Goal: Task Accomplishment & Management: Manage account settings

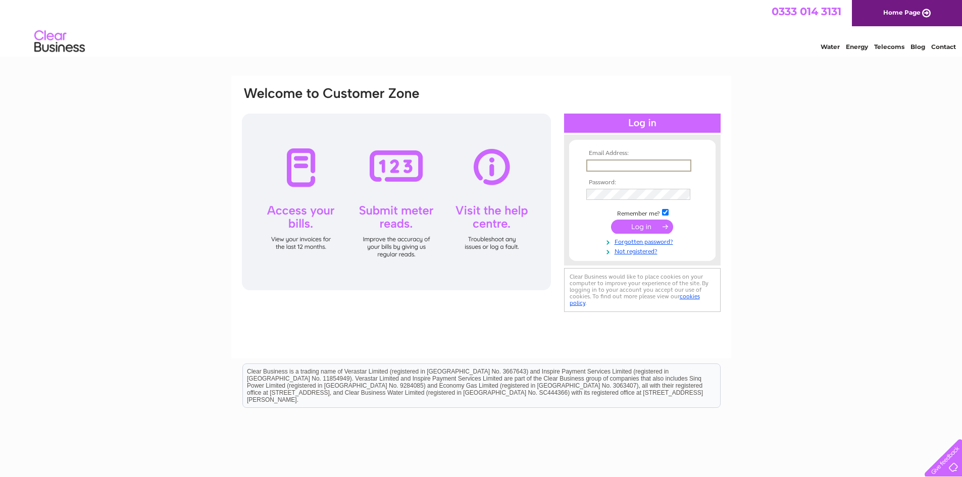
click at [633, 169] on input "text" at bounding box center [639, 166] width 105 height 12
type input "[EMAIL_ADDRESS][DOMAIN_NAME]"
click at [652, 238] on link "Forgotten password?" at bounding box center [644, 241] width 115 height 10
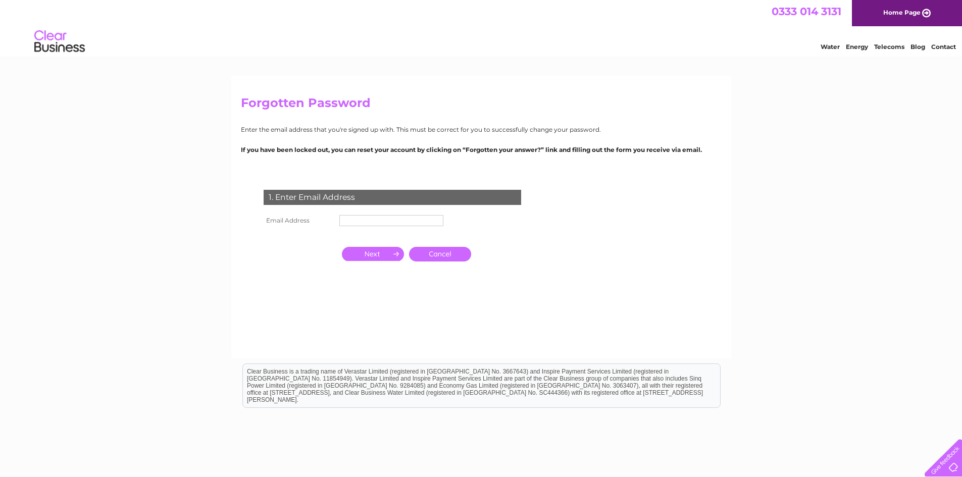
click at [382, 225] on input "text" at bounding box center [391, 220] width 104 height 11
click at [382, 222] on input "text" at bounding box center [391, 221] width 105 height 12
type input "[EMAIL_ADDRESS][DOMAIN_NAME]"
click at [379, 254] on input "button" at bounding box center [373, 255] width 62 height 14
